Goal: Information Seeking & Learning: Learn about a topic

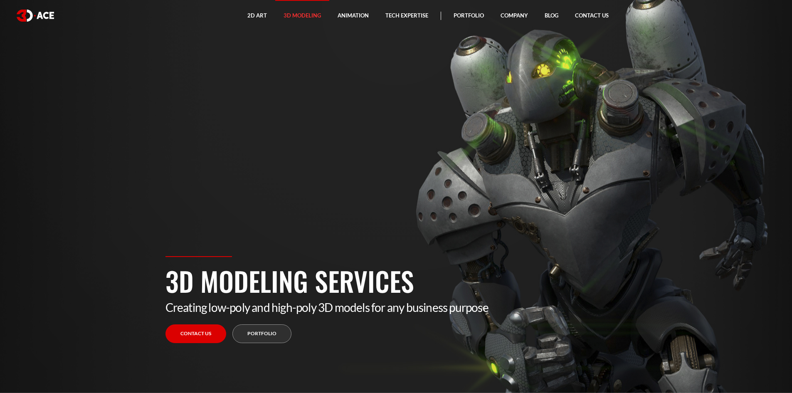
click at [298, 197] on section "3D Modeling Services Creating low-poly and high-poly 3D models for any business…" at bounding box center [396, 196] width 792 height 393
drag, startPoint x: 567, startPoint y: 135, endPoint x: 542, endPoint y: 108, distance: 37.0
click at [567, 135] on section "3D Modeling Services Creating low-poly and high-poly 3D models for any business…" at bounding box center [396, 196] width 792 height 393
click at [512, 98] on section "3D Modeling Services Creating low-poly and high-poly 3D models for any business…" at bounding box center [396, 196] width 792 height 393
click at [447, 143] on section "3D Modeling Services Creating low-poly and high-poly 3D models for any business…" at bounding box center [396, 196] width 792 height 393
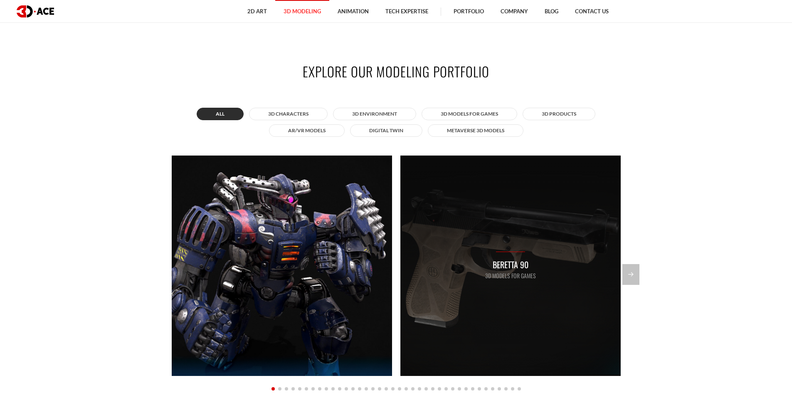
scroll to position [790, 0]
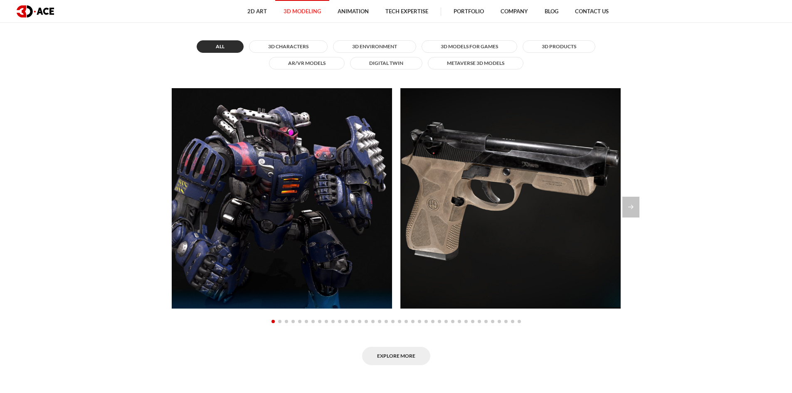
click at [55, 134] on section "Explore our modeling portfolio All 3D Characters 3D Environment 3D Models for G…" at bounding box center [396, 180] width 792 height 421
click at [107, 147] on section "Explore our modeling portfolio All 3D Characters 3D Environment 3D Models for G…" at bounding box center [396, 180] width 792 height 421
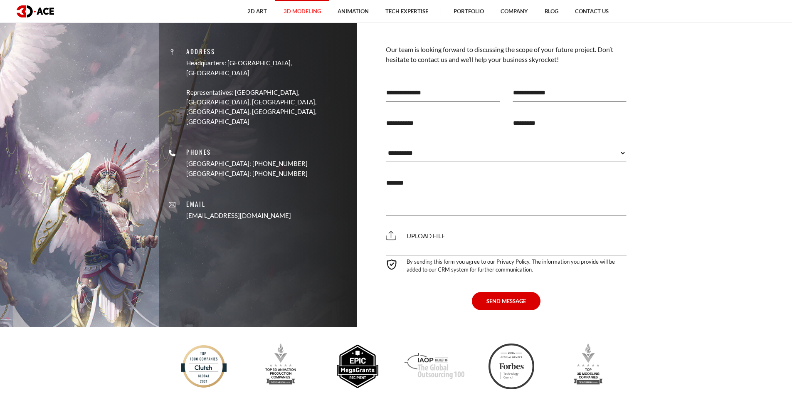
scroll to position [2410, 0]
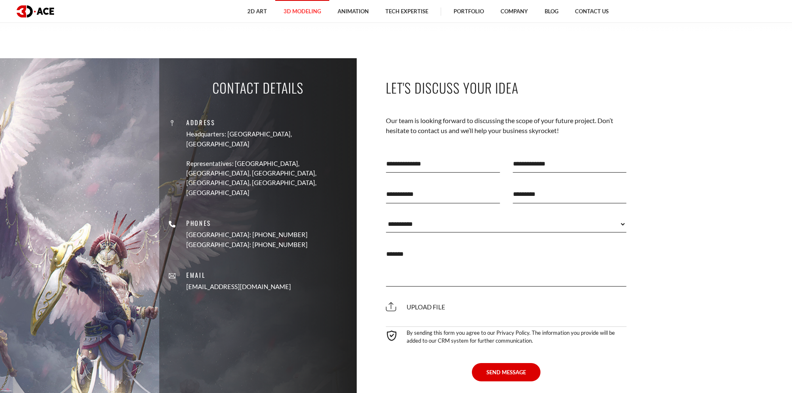
click at [415, 251] on textarea at bounding box center [506, 266] width 241 height 42
click at [465, 299] on div "Upload file" at bounding box center [506, 306] width 254 height 23
click at [673, 320] on section "Contact Details Address Headquarters: Nicosia, Cyprus Representatives: USA, Can…" at bounding box center [396, 228] width 792 height 340
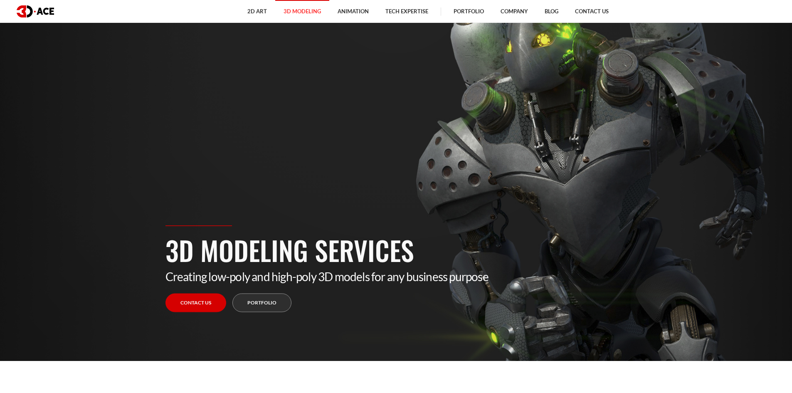
scroll to position [0, 0]
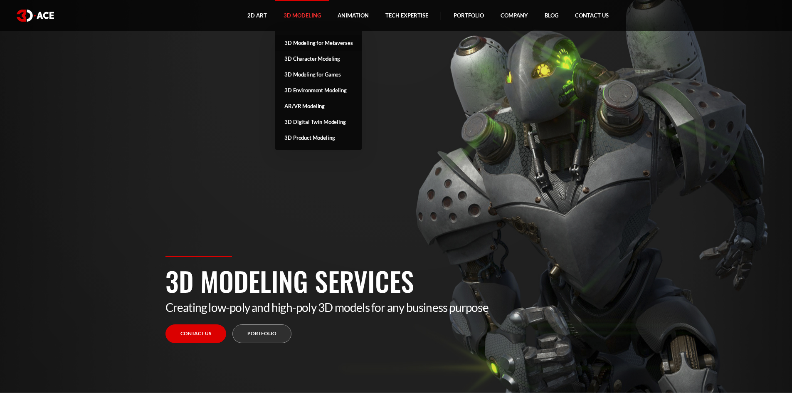
click at [315, 41] on link "3D Modeling for Metaverses" at bounding box center [318, 43] width 86 height 16
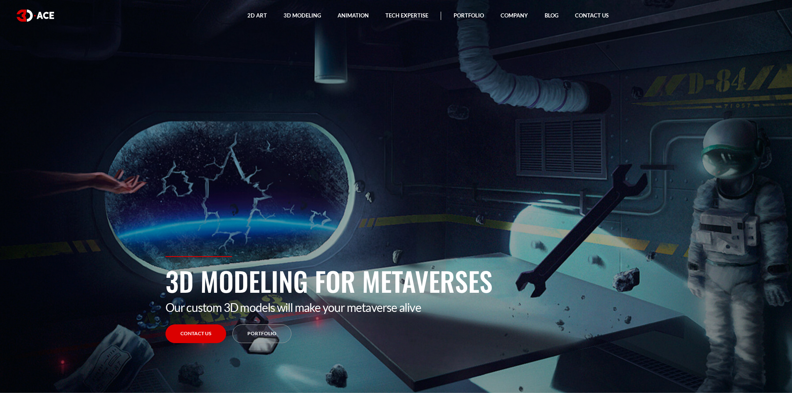
click at [500, 127] on section "3D Modeling for Metaverses Our custom 3D models will make your metaverse alive …" at bounding box center [396, 196] width 792 height 393
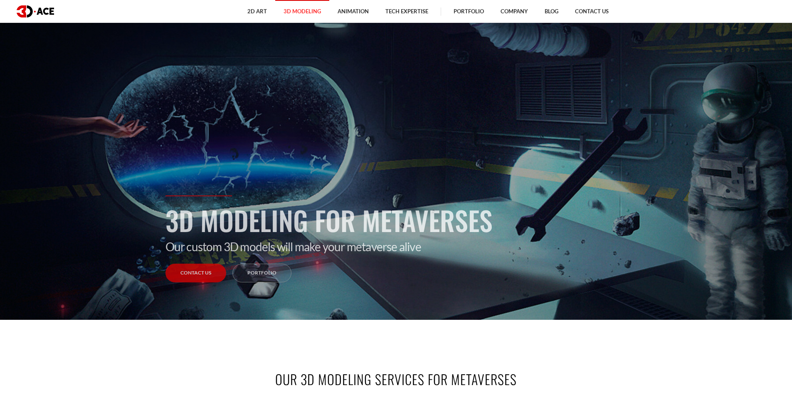
scroll to position [42, 0]
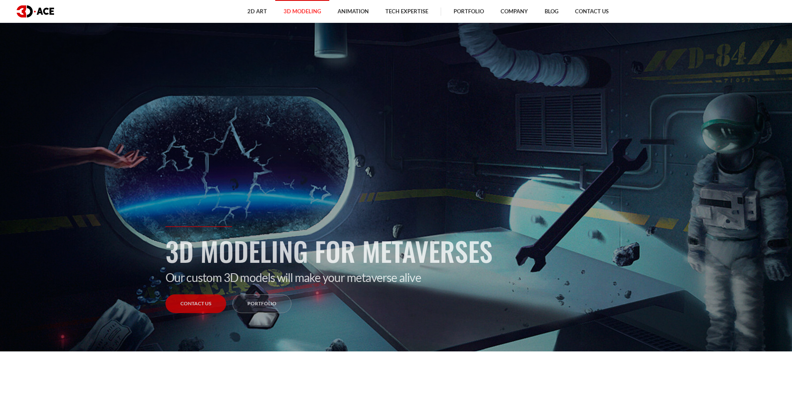
click at [489, 171] on section "3D Modeling for Metaverses Our custom 3D models will make your metaverse alive …" at bounding box center [396, 154] width 792 height 393
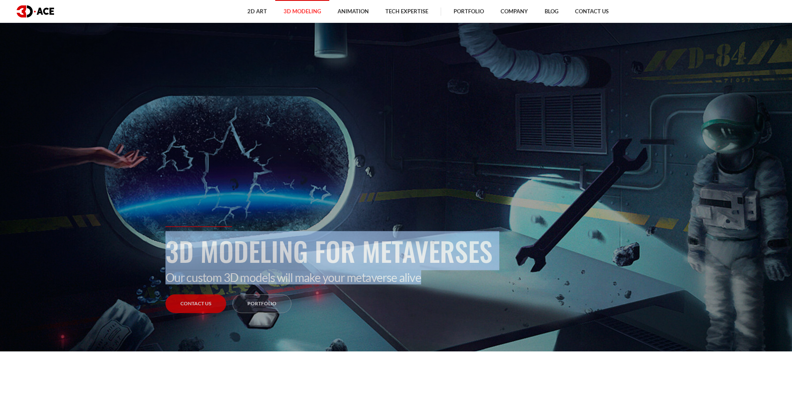
drag, startPoint x: 150, startPoint y: 276, endPoint x: 479, endPoint y: 282, distance: 328.4
click at [475, 279] on section "3D Modeling for Metaverses Our custom 3D models will make your metaverse alive …" at bounding box center [396, 154] width 792 height 393
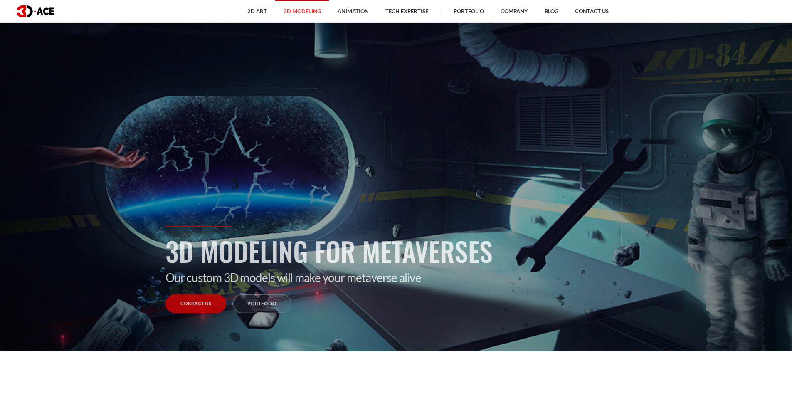
click at [518, 291] on div "3D Modeling for Metaverses Our custom 3D models will make your metaverse alive …" at bounding box center [396, 294] width 474 height 137
drag, startPoint x: 510, startPoint y: 283, endPoint x: 507, endPoint y: 280, distance: 5.0
drag, startPoint x: 507, startPoint y: 280, endPoint x: 424, endPoint y: 299, distance: 85.3
click at [414, 297] on div "3D Modeling for Metaverses Our custom 3D models will make your metaverse alive …" at bounding box center [396, 294] width 474 height 137
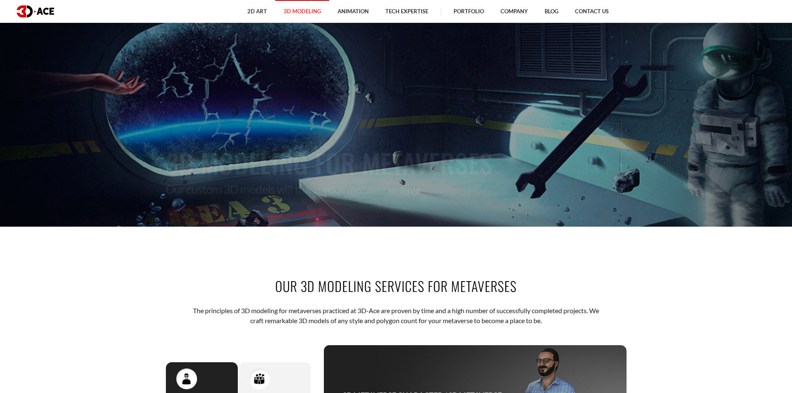
scroll to position [291, 0]
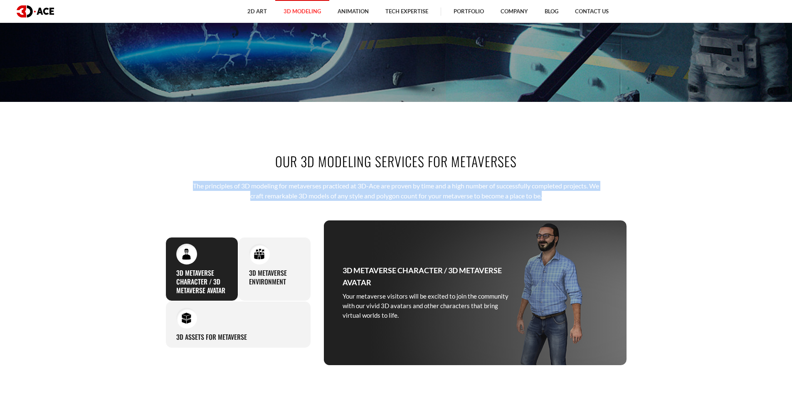
drag, startPoint x: 194, startPoint y: 182, endPoint x: 593, endPoint y: 199, distance: 399.3
click at [591, 198] on p "The principles of 3D modeling for metaverses practiced at 3D-Ace are proven by …" at bounding box center [395, 191] width 409 height 20
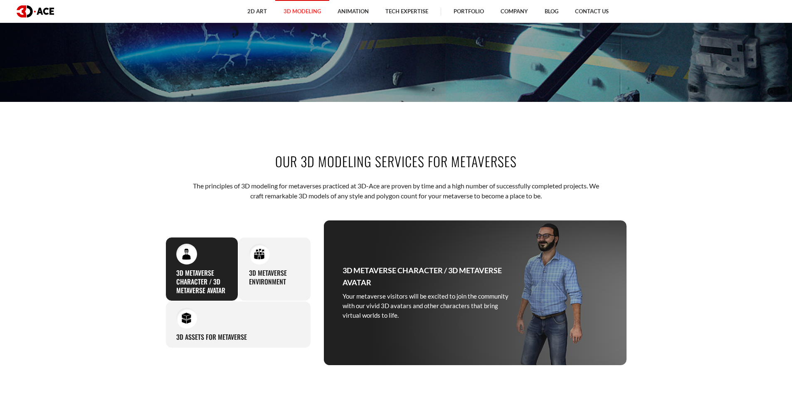
click at [325, 211] on div "Our 3D Modeling Services For Metaverses The principles of 3D modeling for metav…" at bounding box center [396, 258] width 474 height 263
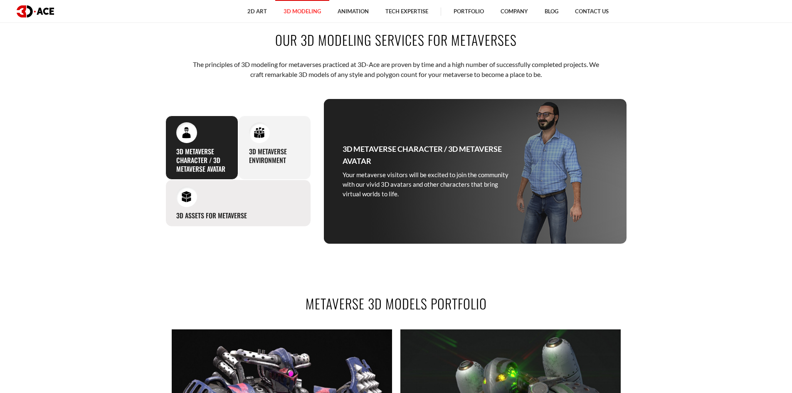
scroll to position [416, 0]
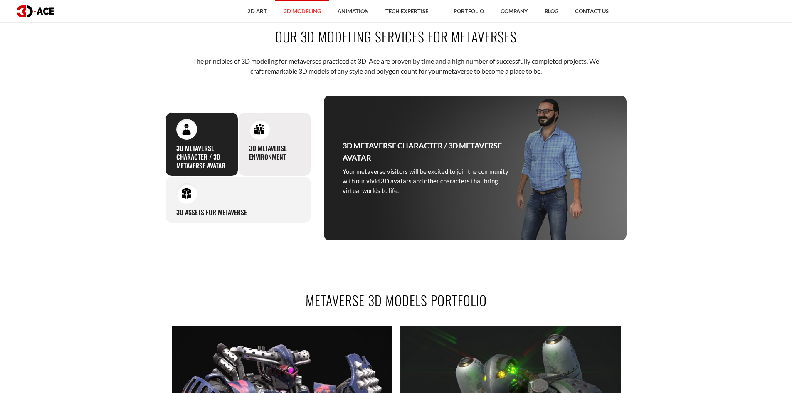
click at [266, 150] on h3 "3D Metaverse Environment" at bounding box center [274, 152] width 51 height 17
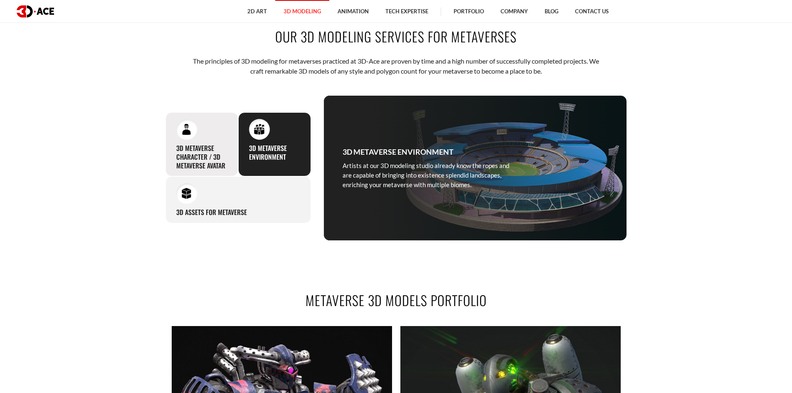
click at [197, 151] on h3 "3D Metaverse Character / 3D Metaverse Avatar" at bounding box center [201, 157] width 51 height 26
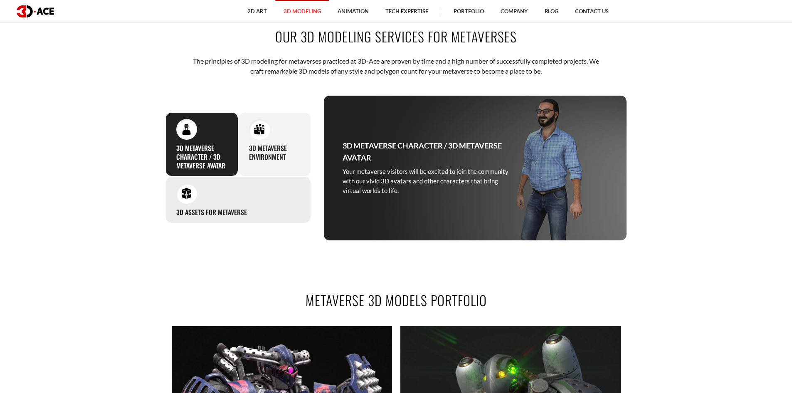
click at [221, 196] on div "3D Assets for Metaverse Elaborating on an attractive 3D design for metaverses i…" at bounding box center [237, 199] width 145 height 47
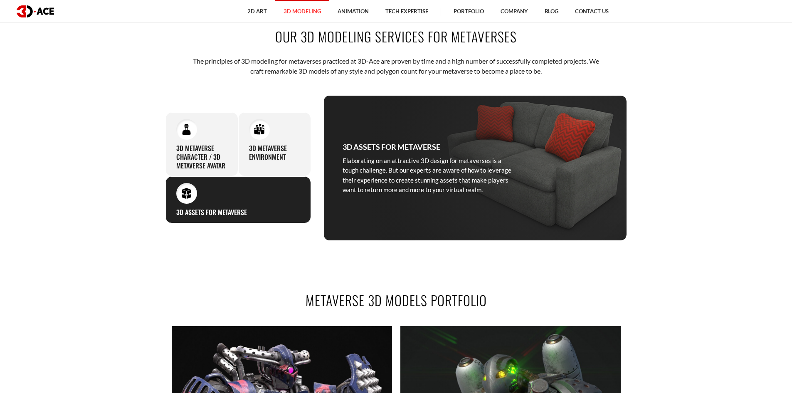
click at [256, 248] on div "Our 3D Modeling Services For Metaverses The principles of 3D modeling for metav…" at bounding box center [396, 133] width 474 height 263
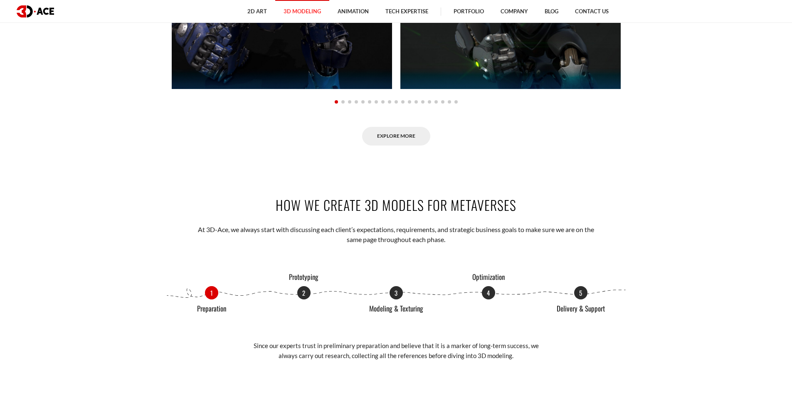
scroll to position [997, 0]
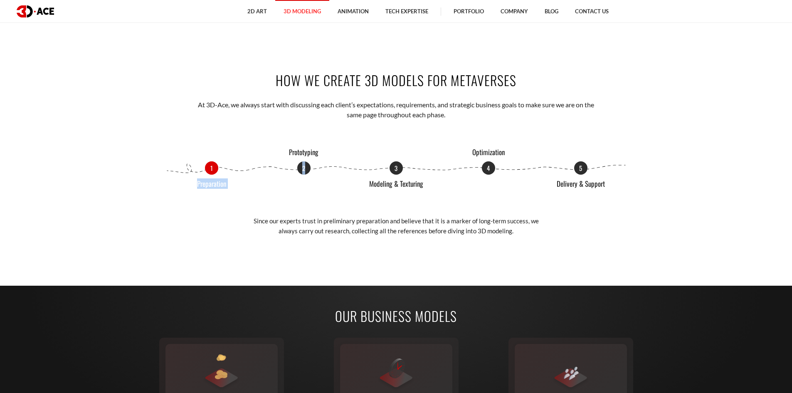
drag, startPoint x: 246, startPoint y: 167, endPoint x: 347, endPoint y: 171, distance: 101.1
click at [345, 171] on div "1 Preparation 2 Prototyping 3 Modeling & Texturing 4 Optimization 5 Delivery & …" at bounding box center [395, 167] width 461 height 13
click at [308, 148] on p "Prototyping" at bounding box center [304, 152] width 62 height 8
click at [401, 185] on p "Modeling & Texturing" at bounding box center [396, 184] width 62 height 8
click at [495, 150] on p "Optimization" at bounding box center [488, 152] width 62 height 8
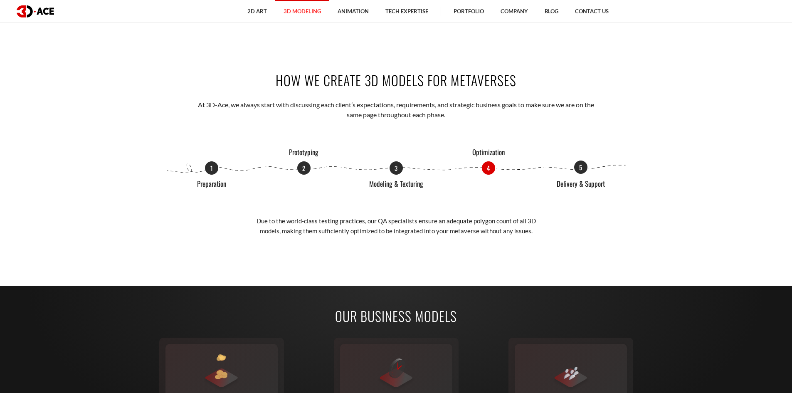
click at [581, 183] on p "Delivery & Support" at bounding box center [580, 184] width 62 height 8
click at [212, 174] on p "1" at bounding box center [211, 166] width 13 height 13
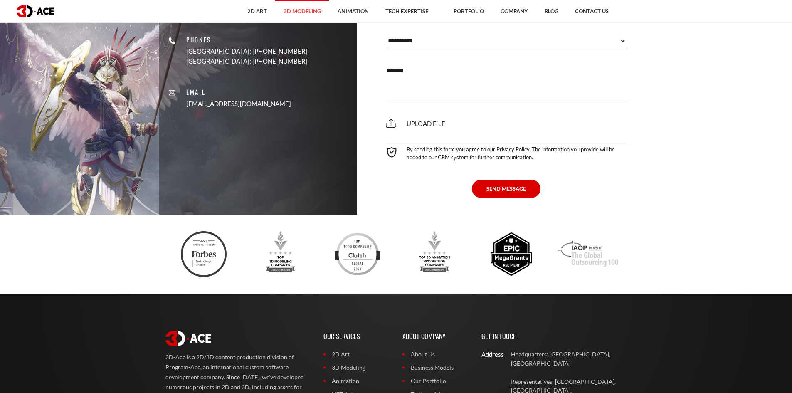
scroll to position [2784, 0]
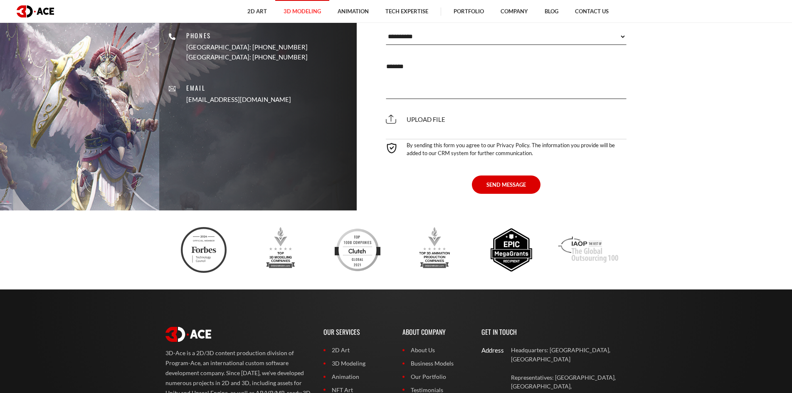
drag, startPoint x: 299, startPoint y: 215, endPoint x: 299, endPoint y: 206, distance: 8.7
click at [299, 210] on div "Contact Details Address Headquarters: Nicosia, Cyprus Representatives: USA, Can…" at bounding box center [257, 41] width 197 height 340
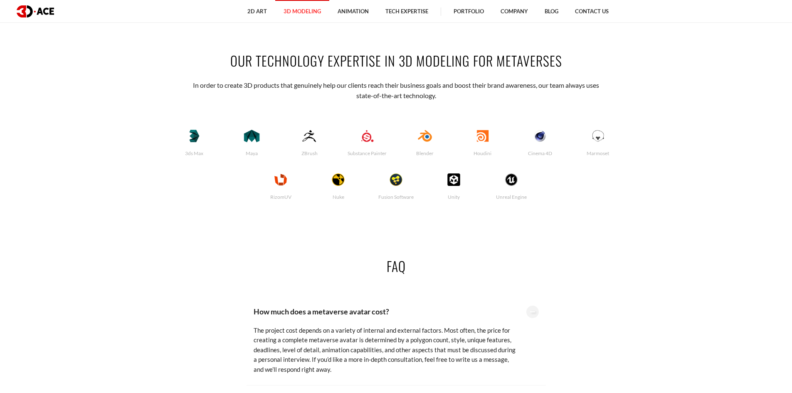
scroll to position [1704, 0]
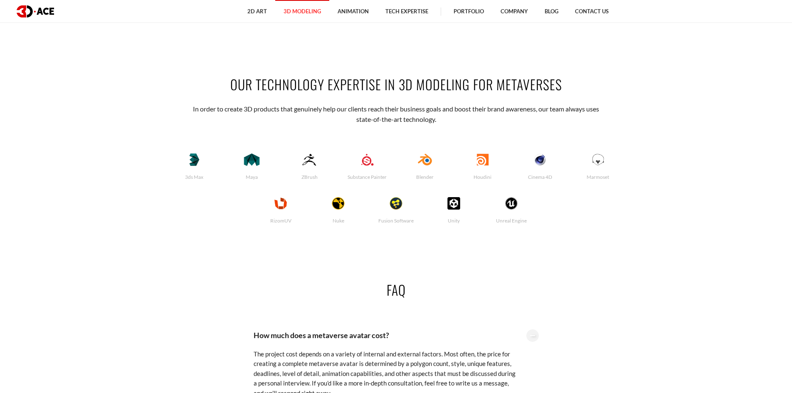
click at [709, 96] on section "Our Technology Expertise In 3D Modeling For Metaverses In order to create 3D pr…" at bounding box center [396, 152] width 792 height 205
drag, startPoint x: 641, startPoint y: 84, endPoint x: 379, endPoint y: 1, distance: 274.6
click at [624, 79] on section "Our Technology Expertise In 3D Modeling For Metaverses In order to create 3D pr…" at bounding box center [396, 152] width 792 height 205
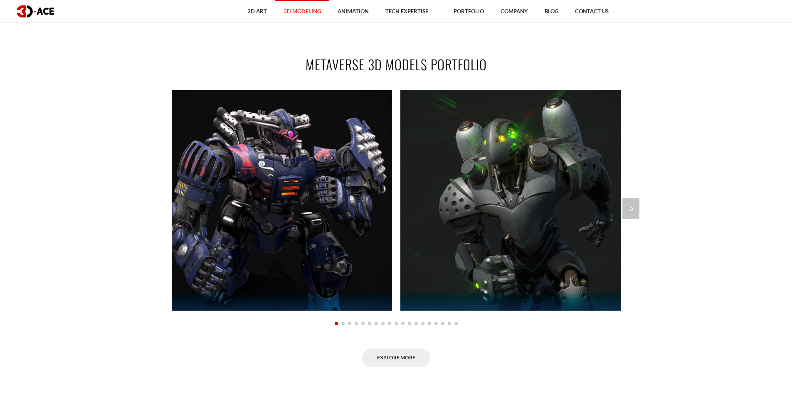
scroll to position [540, 0]
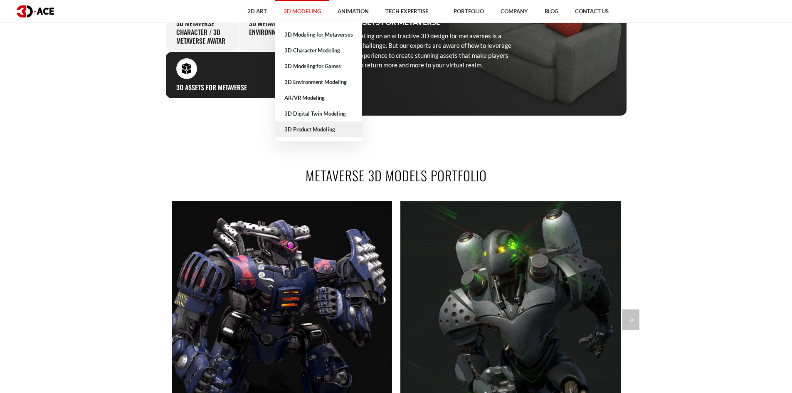
click at [308, 128] on link "3D Product Modeling" at bounding box center [318, 129] width 86 height 16
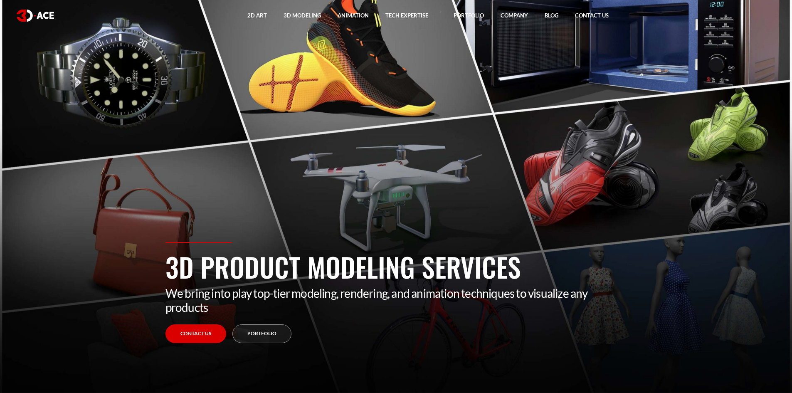
click at [326, 174] on section "3D Product Modeling Services We bring into play top-tier modeling, rendering, a…" at bounding box center [396, 196] width 792 height 393
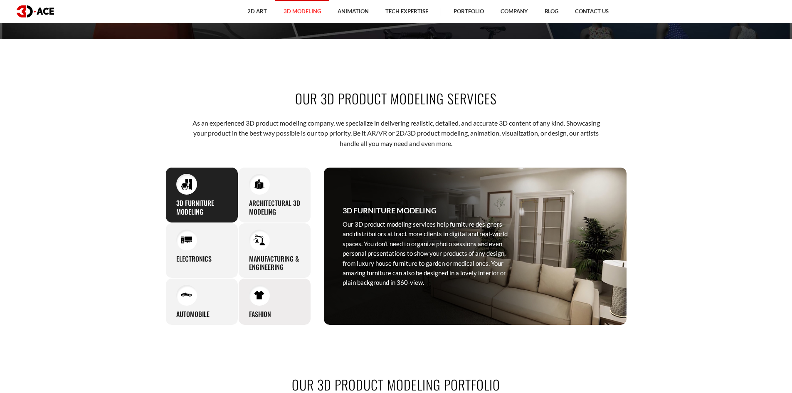
scroll to position [457, 0]
